Goal: Use online tool/utility: Utilize a website feature to perform a specific function

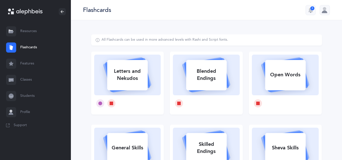
click at [124, 78] on div "Letters and Nekudos" at bounding box center [127, 75] width 40 height 20
select select
select select "single"
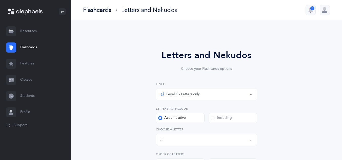
click at [191, 93] on div "Level 1 - Letters only" at bounding box center [179, 94] width 39 height 6
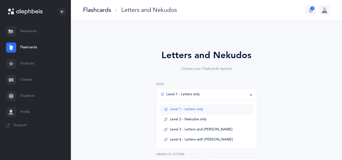
click at [194, 110] on span "Level 1 - Letters only" at bounding box center [186, 109] width 33 height 5
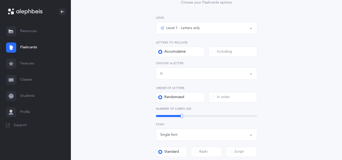
scroll to position [76, 0]
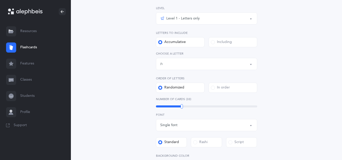
click at [189, 66] on div "Letters up until: ת" at bounding box center [206, 64] width 93 height 9
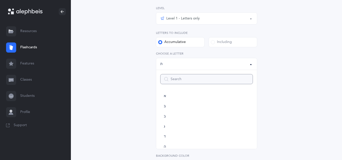
scroll to position [0, 0]
click at [167, 147] on link "ה" at bounding box center [206, 148] width 93 height 10
select select "5"
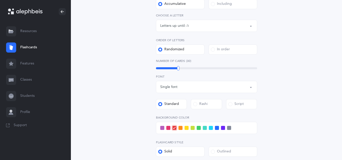
scroll to position [152, 0]
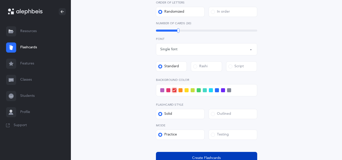
click at [169, 153] on button "Create Flashcards" at bounding box center [206, 158] width 101 height 12
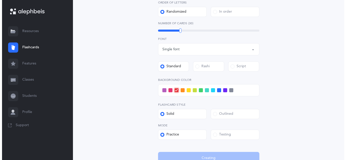
scroll to position [0, 0]
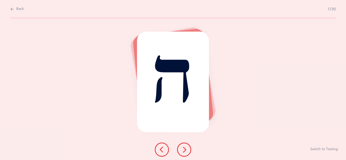
click at [182, 151] on icon at bounding box center [184, 150] width 6 height 6
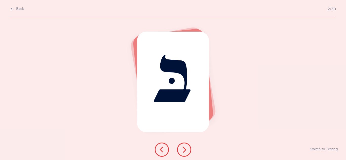
click at [181, 149] on icon at bounding box center [184, 150] width 6 height 6
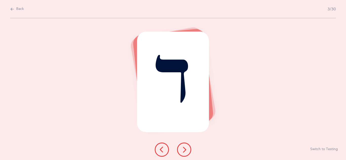
click at [186, 148] on icon at bounding box center [184, 150] width 6 height 6
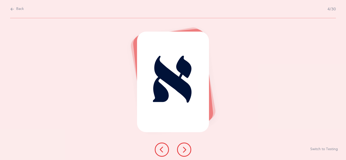
click at [180, 145] on button at bounding box center [184, 150] width 14 height 14
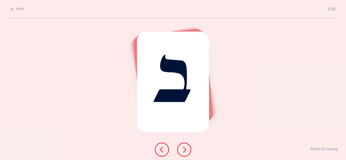
click at [184, 149] on icon at bounding box center [184, 150] width 6 height 6
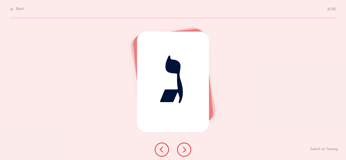
click at [184, 151] on icon at bounding box center [184, 150] width 6 height 6
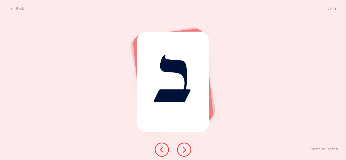
click at [184, 148] on icon at bounding box center [184, 150] width 6 height 6
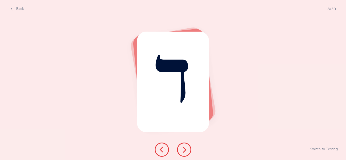
click at [187, 148] on button at bounding box center [184, 150] width 14 height 14
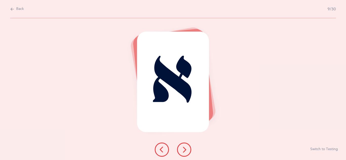
click at [183, 148] on icon at bounding box center [184, 150] width 6 height 6
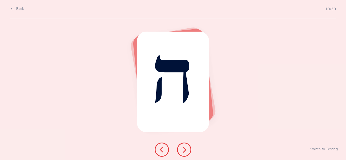
click at [188, 144] on button at bounding box center [184, 150] width 14 height 14
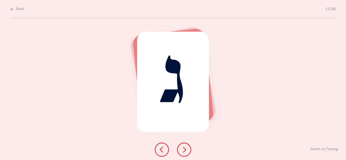
click at [184, 149] on icon at bounding box center [184, 150] width 6 height 6
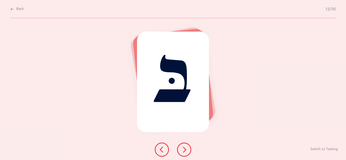
click at [184, 149] on icon at bounding box center [184, 150] width 6 height 6
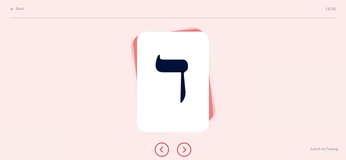
click at [171, 109] on div "ד" at bounding box center [173, 82] width 72 height 101
click at [180, 145] on button at bounding box center [184, 150] width 14 height 14
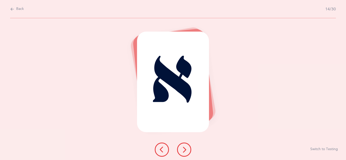
click at [181, 149] on icon at bounding box center [184, 150] width 6 height 6
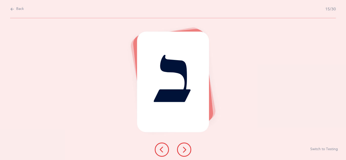
click at [169, 85] on div "ב" at bounding box center [173, 82] width 72 height 101
click at [185, 151] on icon at bounding box center [184, 150] width 6 height 6
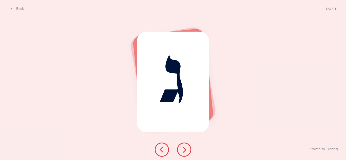
click at [186, 152] on icon at bounding box center [184, 150] width 6 height 6
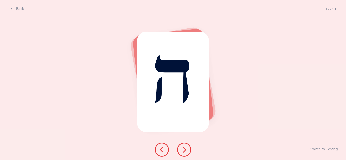
click at [186, 153] on button at bounding box center [184, 150] width 14 height 14
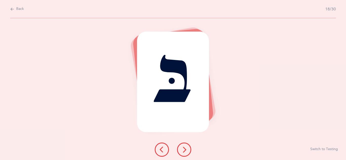
click at [188, 153] on button at bounding box center [184, 150] width 14 height 14
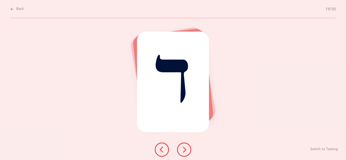
click at [187, 153] on button at bounding box center [184, 150] width 14 height 14
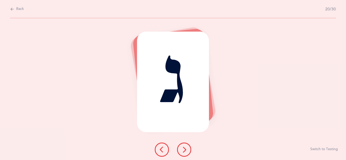
click at [184, 153] on button at bounding box center [184, 150] width 14 height 14
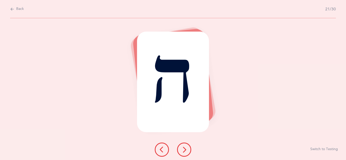
click at [183, 153] on button at bounding box center [184, 150] width 14 height 14
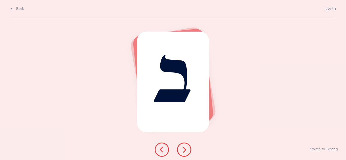
click at [188, 152] on button at bounding box center [184, 150] width 14 height 14
click at [184, 152] on icon at bounding box center [184, 150] width 6 height 6
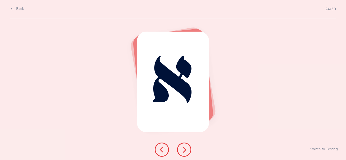
click at [187, 147] on button at bounding box center [184, 150] width 14 height 14
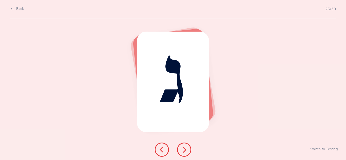
click at [187, 146] on button at bounding box center [184, 150] width 14 height 14
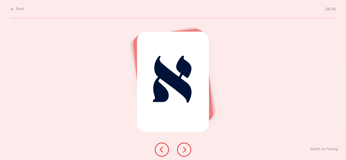
click at [182, 150] on icon at bounding box center [184, 150] width 6 height 6
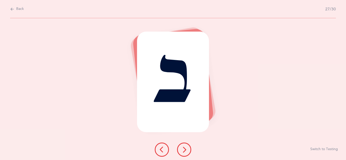
click at [185, 150] on icon at bounding box center [184, 150] width 6 height 6
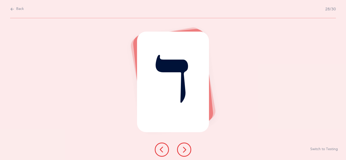
click at [182, 150] on icon at bounding box center [184, 150] width 6 height 6
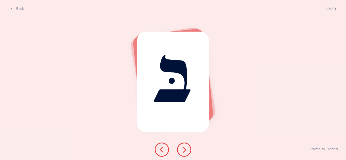
click at [186, 151] on icon at bounding box center [184, 150] width 6 height 6
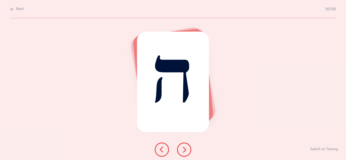
click at [183, 149] on icon at bounding box center [184, 150] width 6 height 6
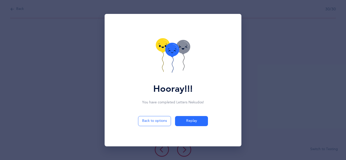
click at [170, 51] on icon at bounding box center [172, 50] width 14 height 14
click at [172, 52] on icon at bounding box center [172, 50] width 14 height 14
click at [173, 52] on icon at bounding box center [172, 50] width 14 height 14
click at [172, 52] on icon at bounding box center [172, 50] width 14 height 14
click at [171, 51] on icon at bounding box center [172, 50] width 14 height 14
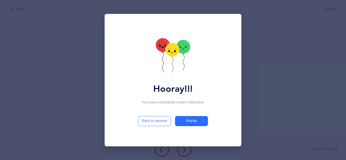
click at [172, 52] on icon at bounding box center [172, 50] width 14 height 14
click at [172, 51] on icon at bounding box center [172, 50] width 14 height 14
click at [171, 51] on icon at bounding box center [172, 50] width 14 height 14
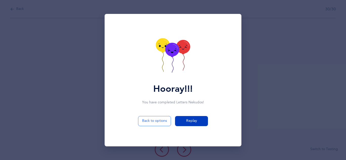
click at [194, 122] on span "Replay" at bounding box center [191, 120] width 11 height 5
